Goal: Use online tool/utility: Utilize a website feature to perform a specific function

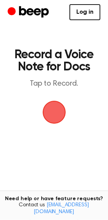
click at [58, 108] on span "button" at bounding box center [53, 111] width 31 height 31
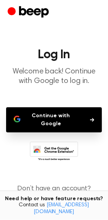
click at [55, 117] on button "Continue with Google" at bounding box center [53, 119] width 95 height 25
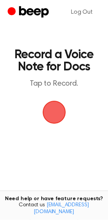
click at [55, 111] on span "button" at bounding box center [53, 112] width 25 height 25
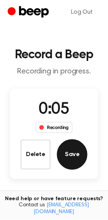
click at [69, 158] on button "Save" at bounding box center [72, 154] width 30 height 30
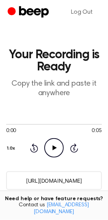
click at [52, 149] on icon "Play Audio" at bounding box center [53, 147] width 19 height 19
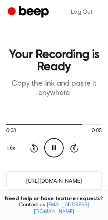
click at [52, 149] on icon at bounding box center [53, 147] width 3 height 5
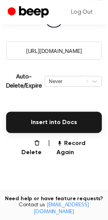
scroll to position [128, 0]
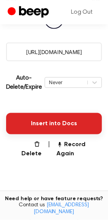
click at [62, 134] on button "Insert into Docs" at bounding box center [53, 123] width 95 height 21
